Goal: Task Accomplishment & Management: Manage account settings

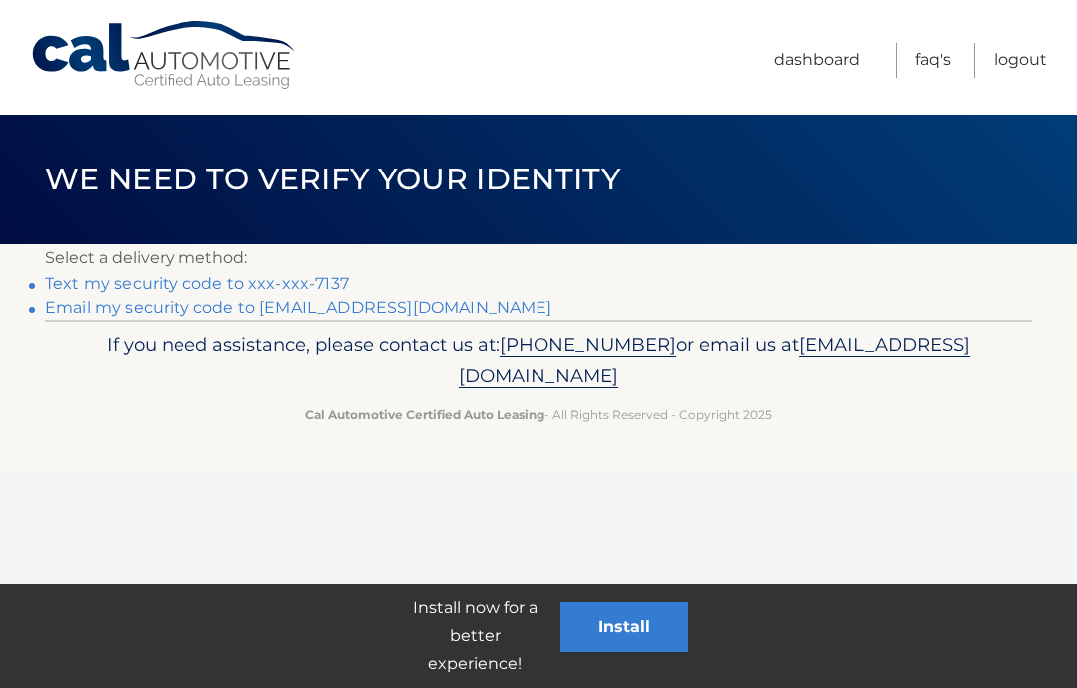
click at [156, 291] on link "Text my security code to xxx-xxx-7137" at bounding box center [197, 283] width 304 height 19
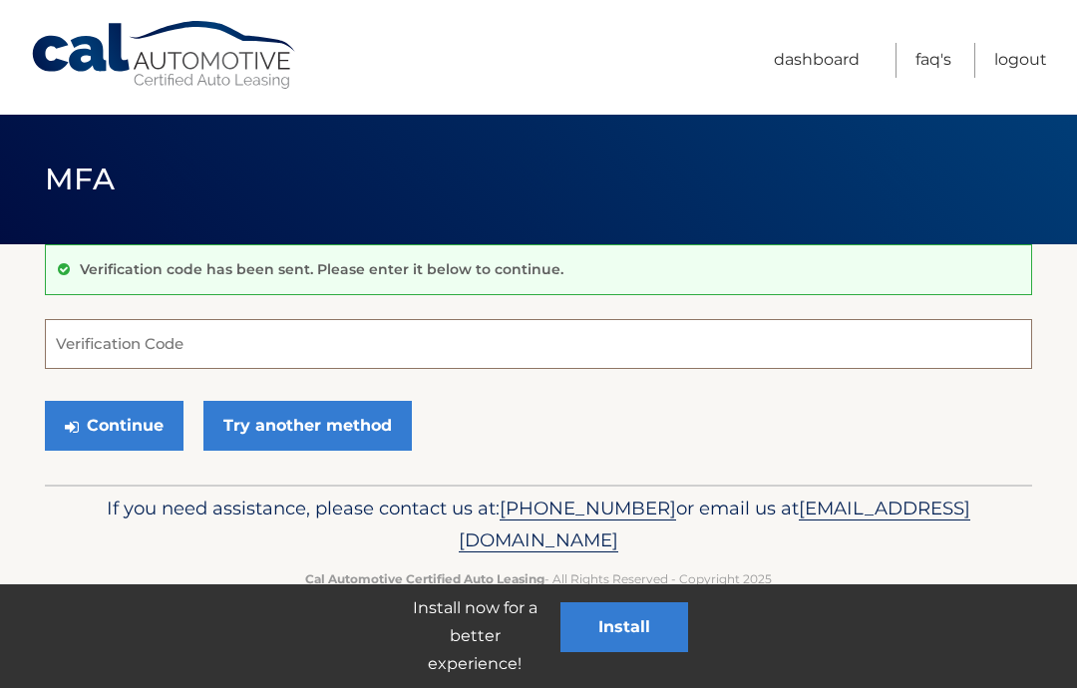
click at [109, 348] on input "Verification Code" at bounding box center [538, 344] width 987 height 50
type input "923403"
click at [129, 440] on button "Continue" at bounding box center [114, 426] width 139 height 50
click at [132, 434] on button "Continue" at bounding box center [114, 426] width 139 height 50
click at [129, 421] on button "Continue" at bounding box center [114, 426] width 139 height 50
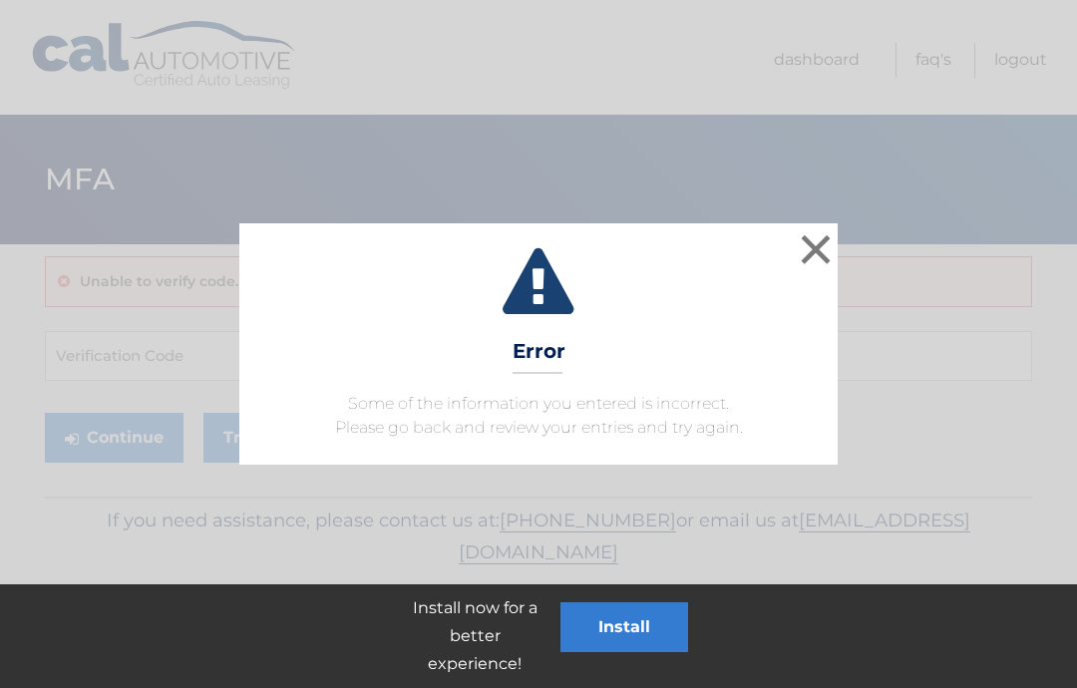
click at [812, 260] on button "×" at bounding box center [816, 249] width 40 height 40
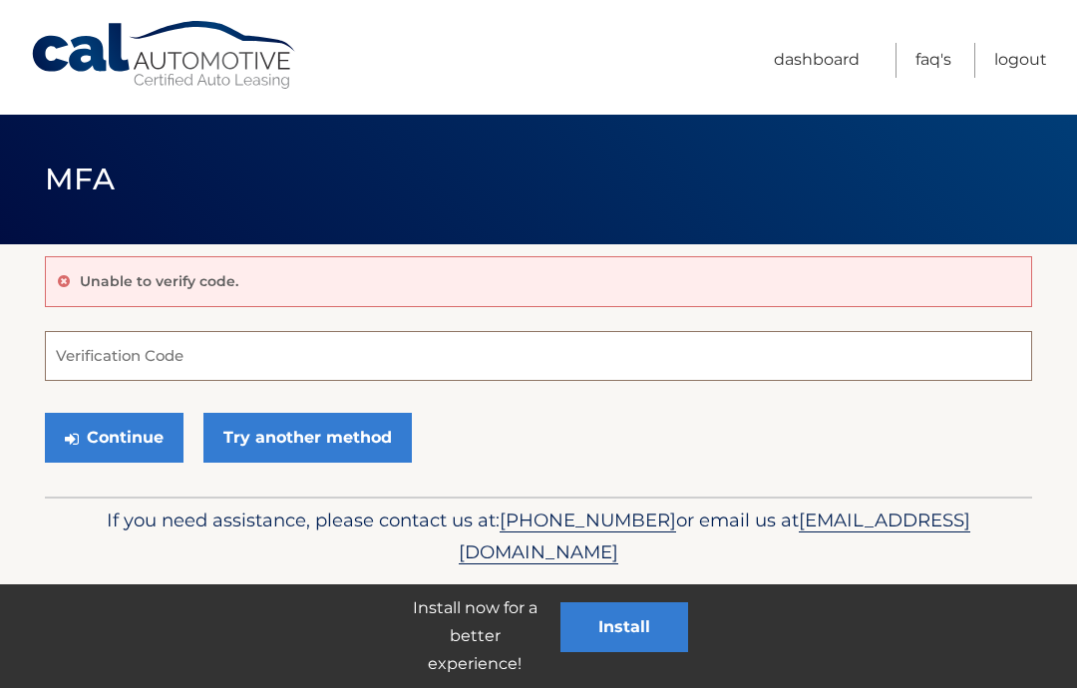
click at [108, 341] on input "Verification Code" at bounding box center [538, 356] width 987 height 50
type input "923403"
click at [115, 454] on button "Continue" at bounding box center [114, 438] width 139 height 50
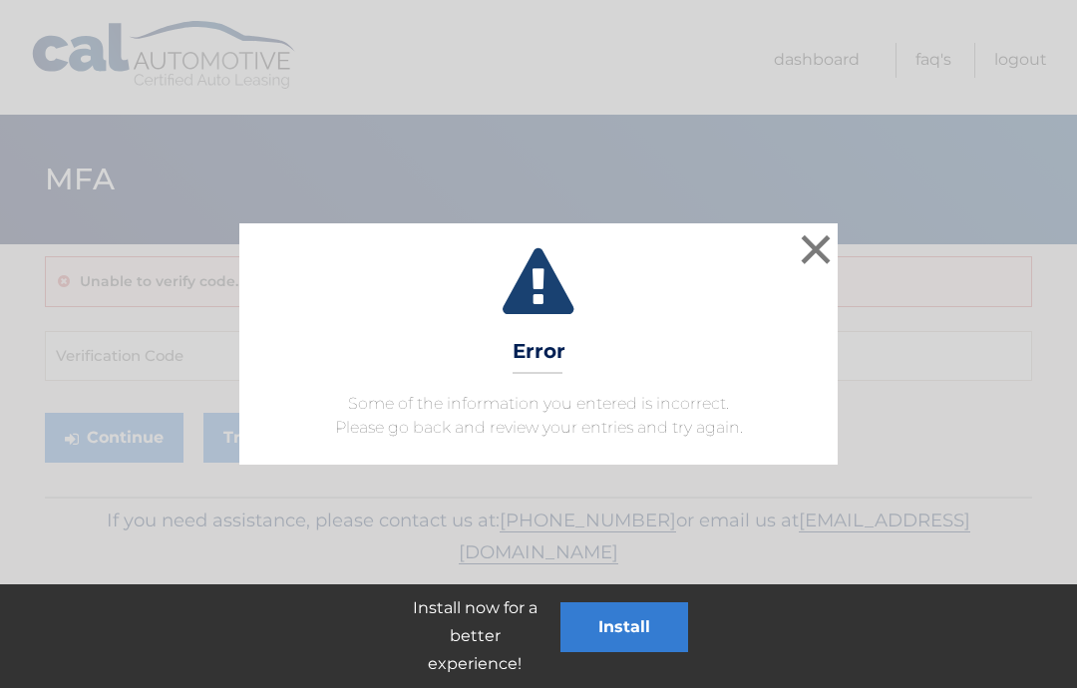
click at [814, 262] on button "×" at bounding box center [816, 249] width 40 height 40
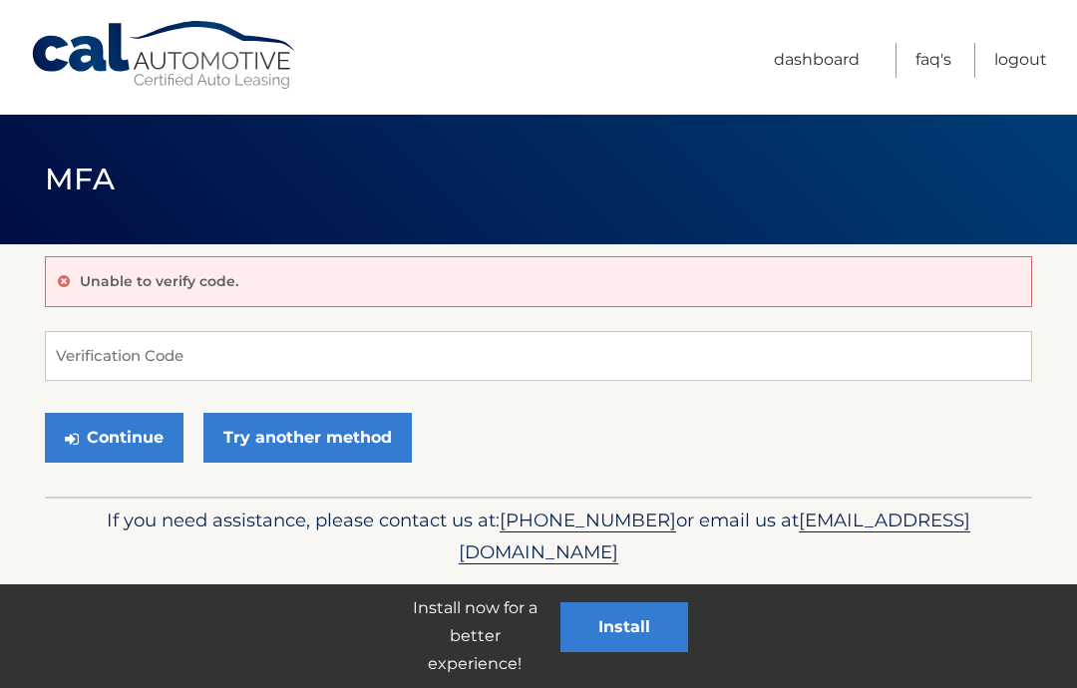
click at [640, 632] on button "Install" at bounding box center [624, 627] width 128 height 50
click at [334, 444] on link "Try another method" at bounding box center [307, 438] width 208 height 50
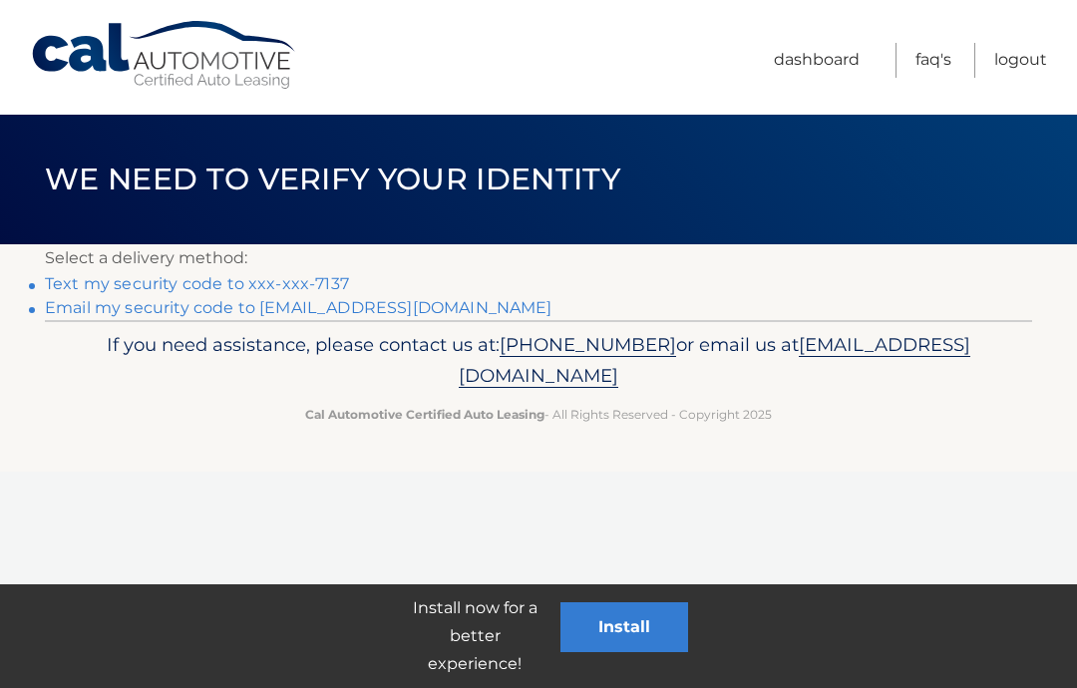
click at [204, 288] on link "Text my security code to xxx-xxx-7137" at bounding box center [197, 283] width 304 height 19
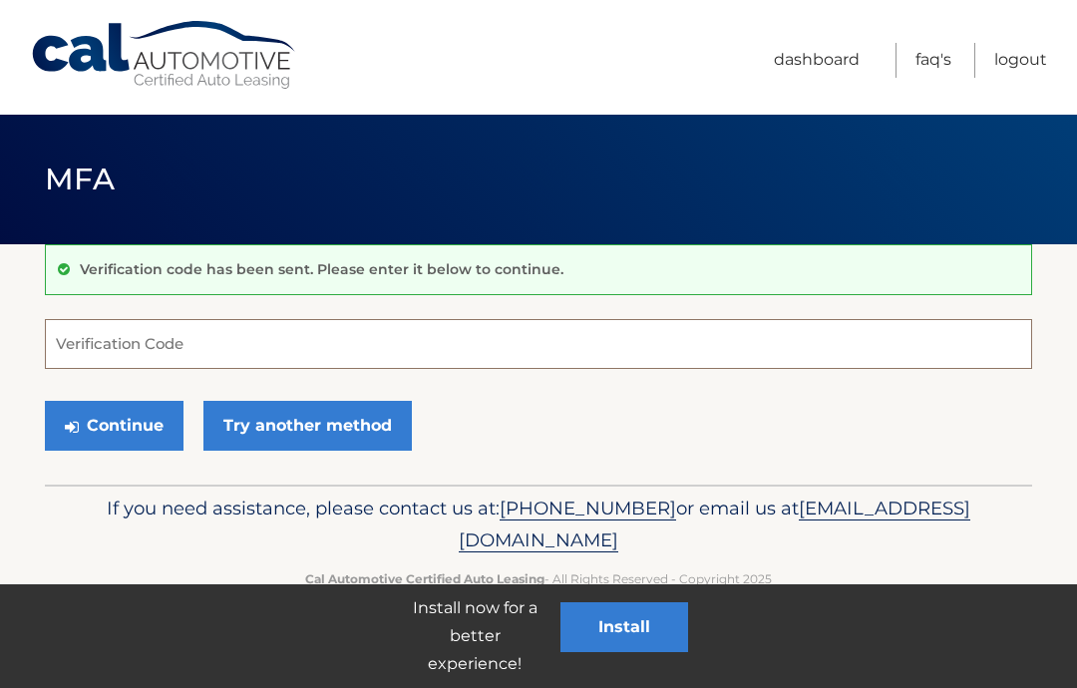
click at [159, 351] on input "Verification Code" at bounding box center [538, 344] width 987 height 50
type input "709672"
click at [125, 415] on button "Continue" at bounding box center [114, 426] width 139 height 50
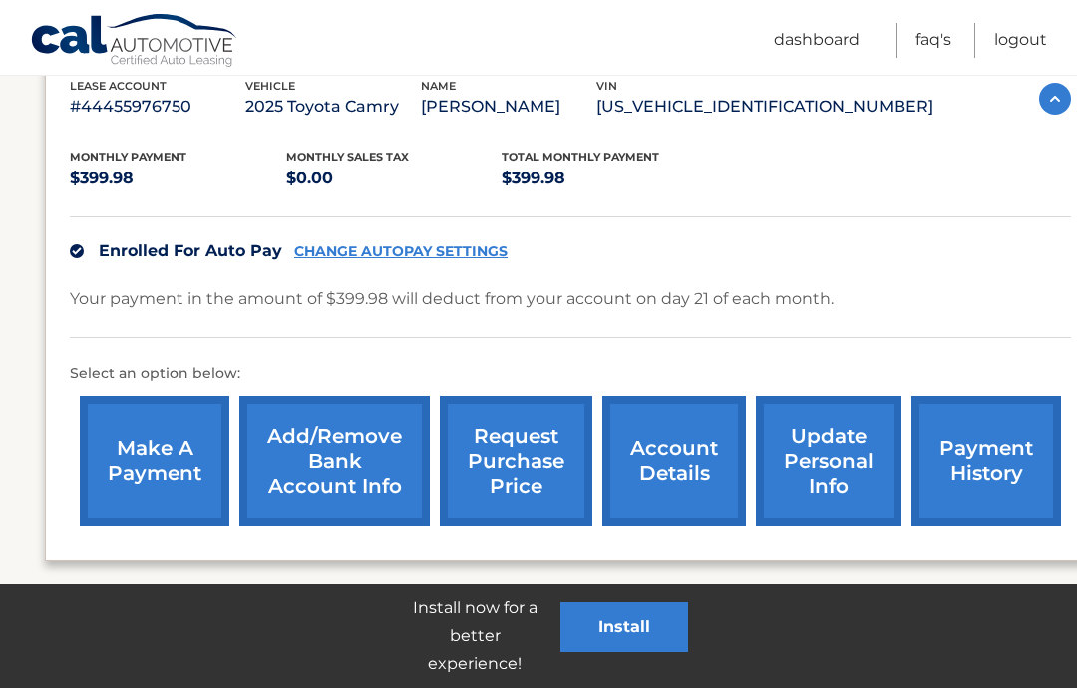
scroll to position [441, 0]
